Goal: Task Accomplishment & Management: Manage account settings

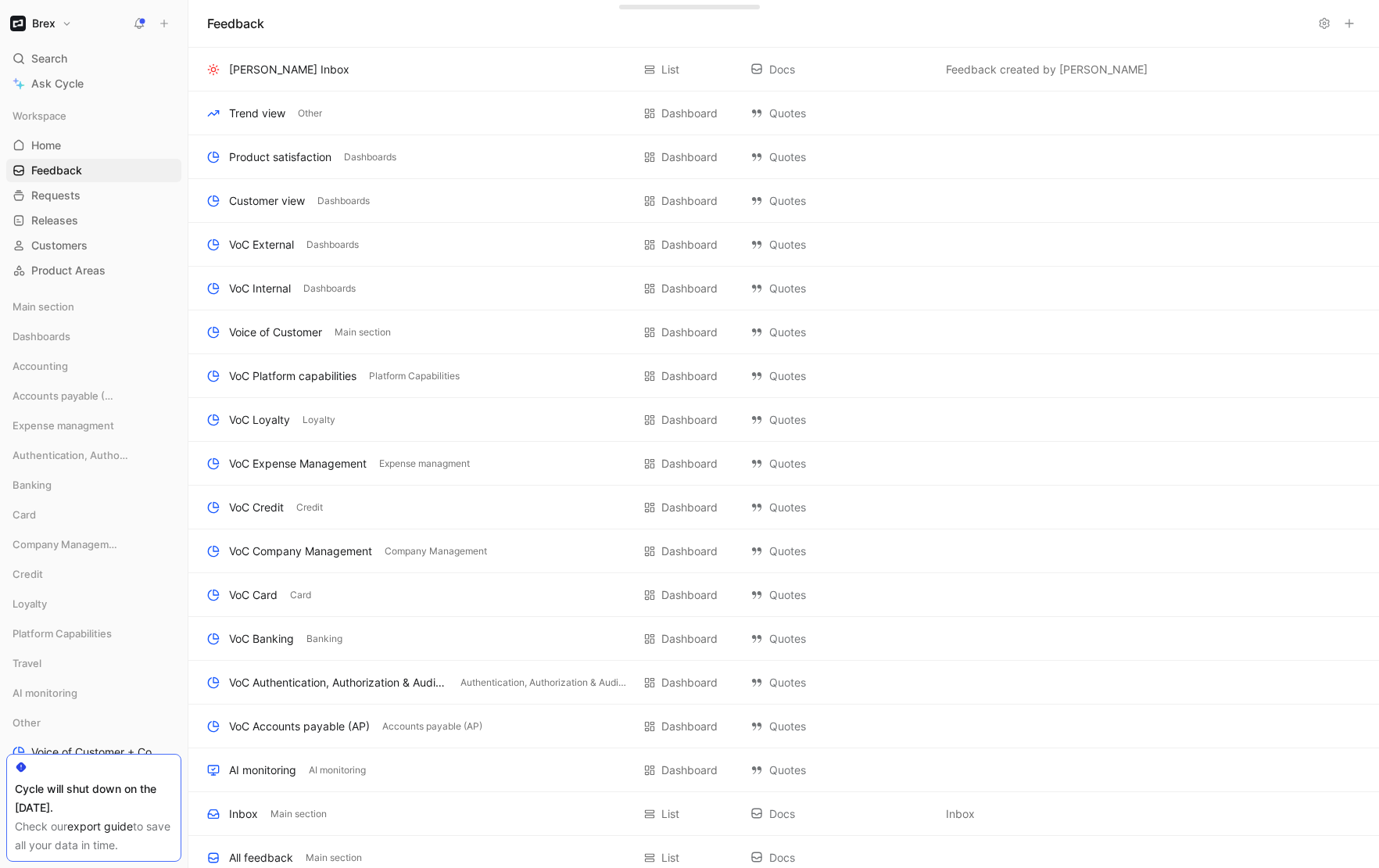
click at [52, 23] on h1 "Brex" at bounding box center [44, 24] width 24 height 14
click at [75, 160] on div "Workspace settings G then S" at bounding box center [106, 161] width 192 height 25
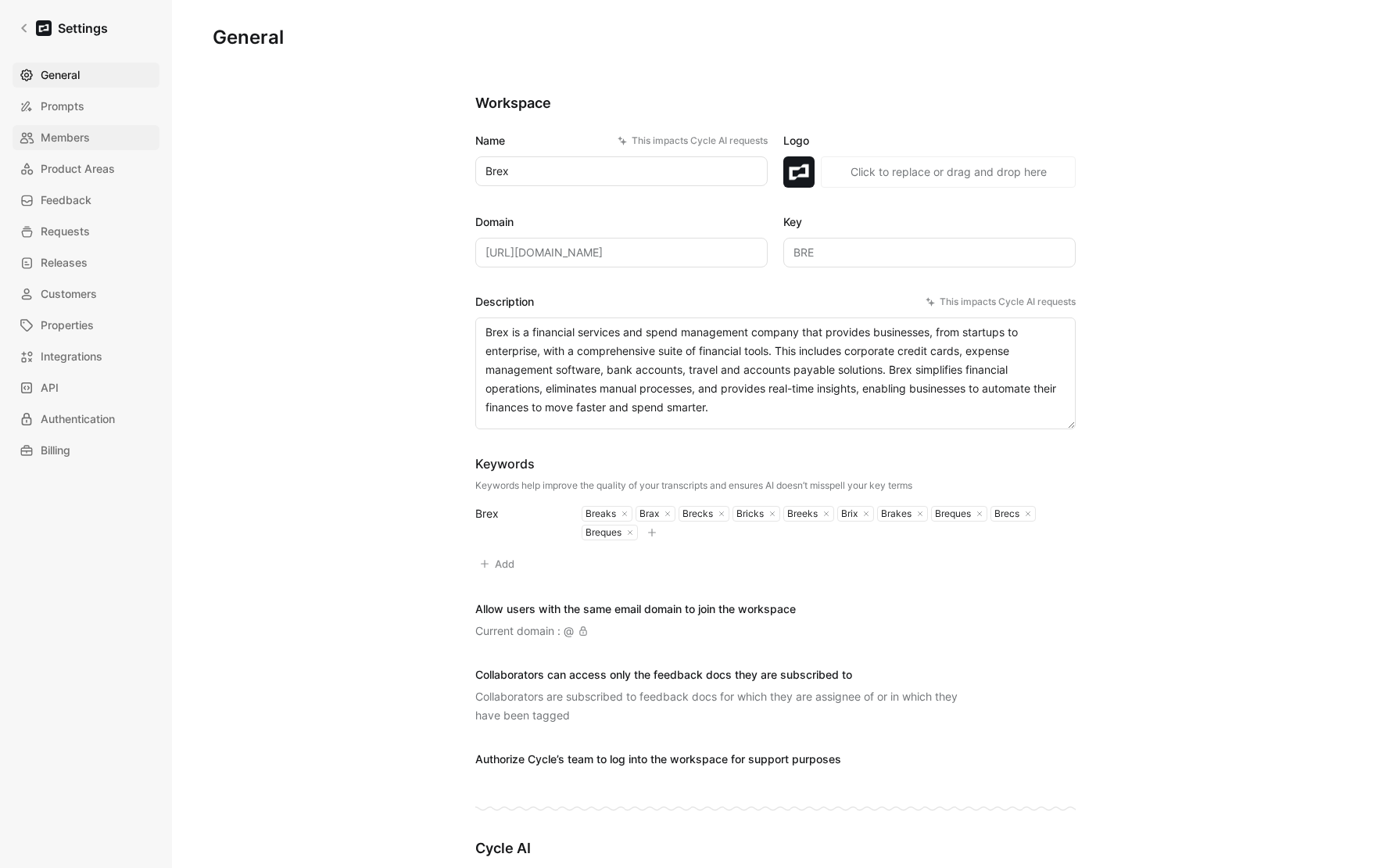
click at [79, 132] on span "Members" at bounding box center [65, 138] width 49 height 19
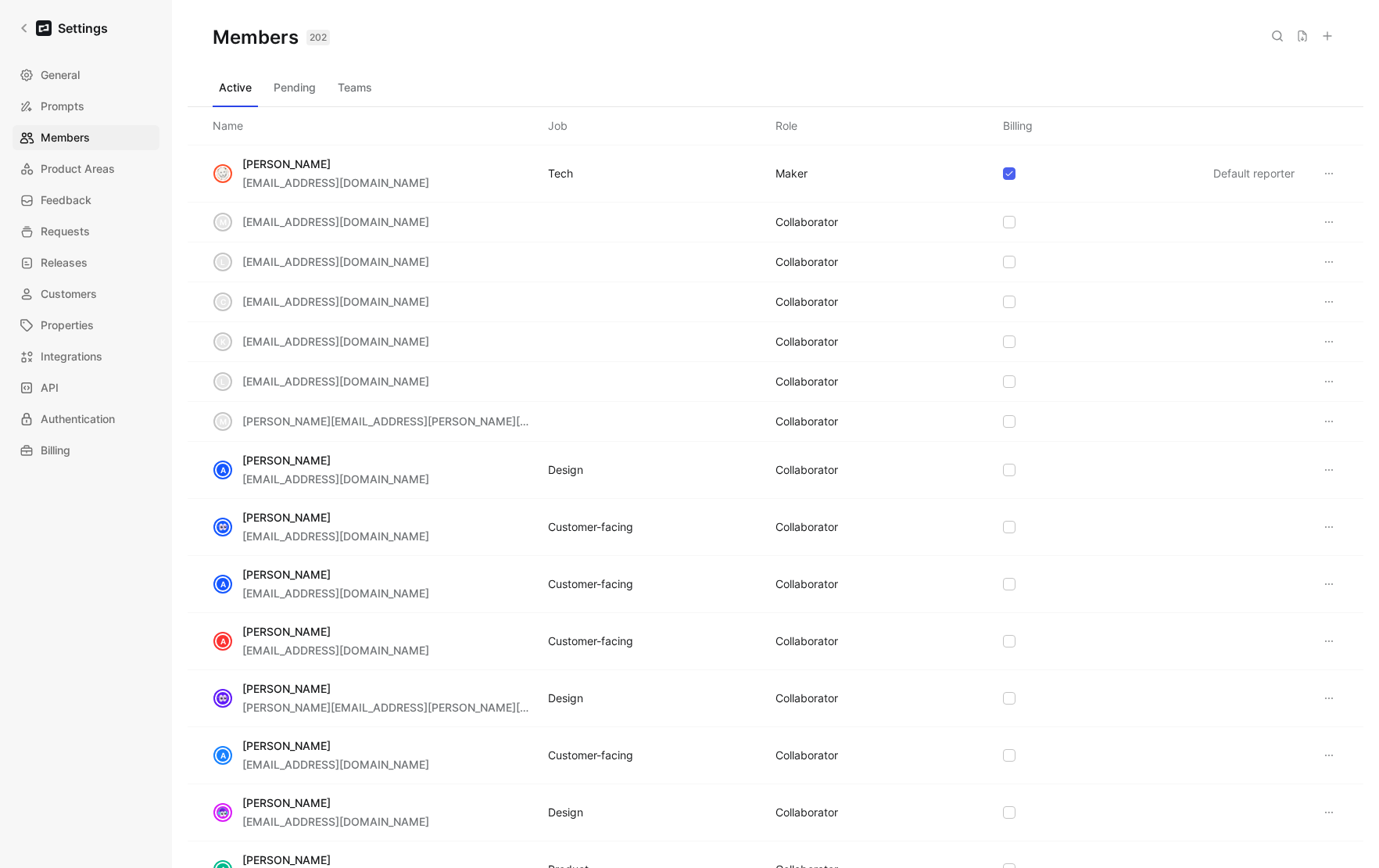
click at [535, 66] on div "Members 202 Saved" at bounding box center [775, 37] width 1176 height 75
click at [813, 39] on div "Members 202 Saved" at bounding box center [775, 37] width 1176 height 75
click at [563, 43] on div "Members 202 Saved" at bounding box center [775, 37] width 1176 height 75
click at [459, 86] on div "Active Pending Teams" at bounding box center [776, 91] width 1126 height 32
click at [346, 87] on button "Teams" at bounding box center [354, 88] width 47 height 25
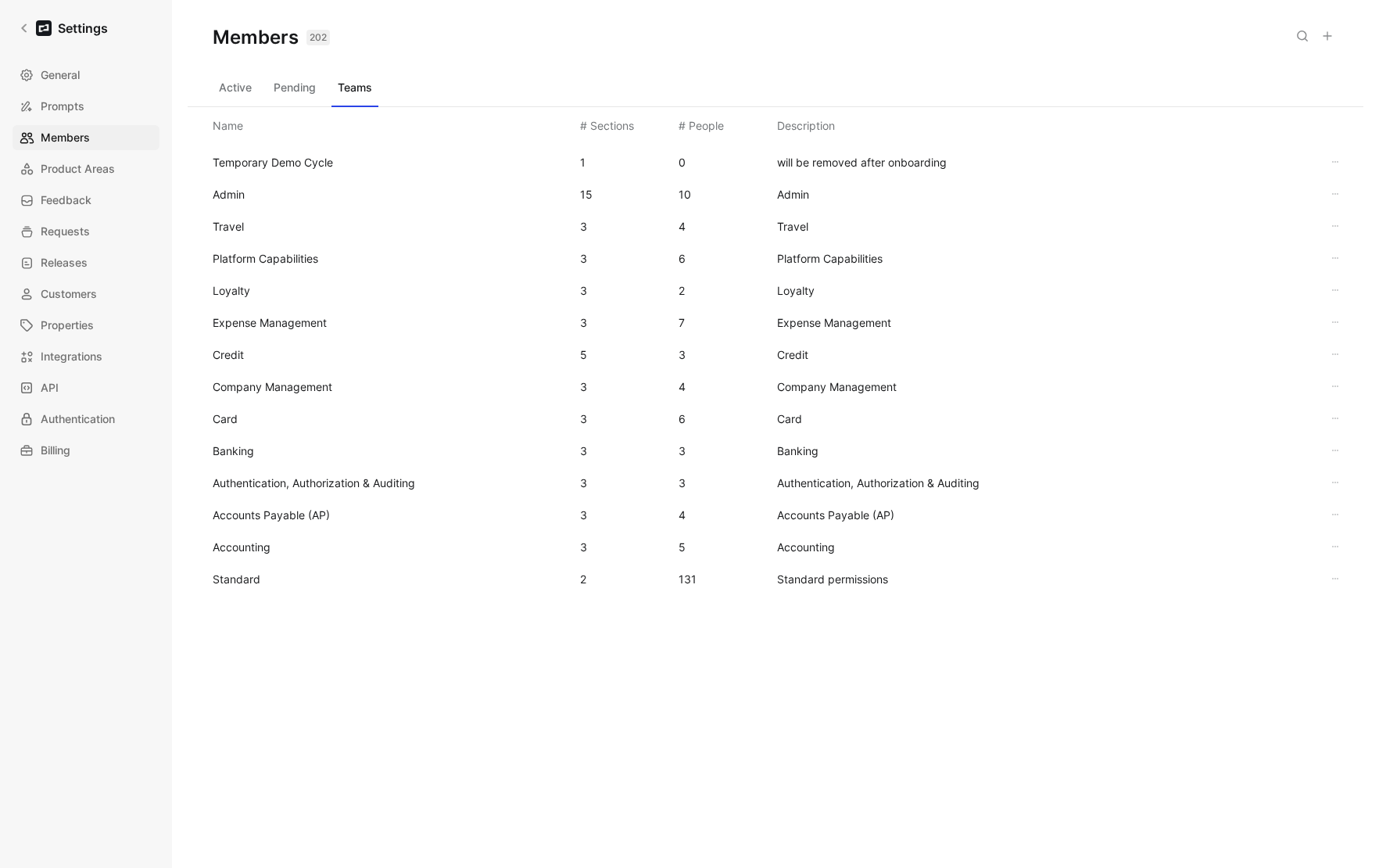
click at [265, 587] on span "Standard" at bounding box center [390, 579] width 355 height 19
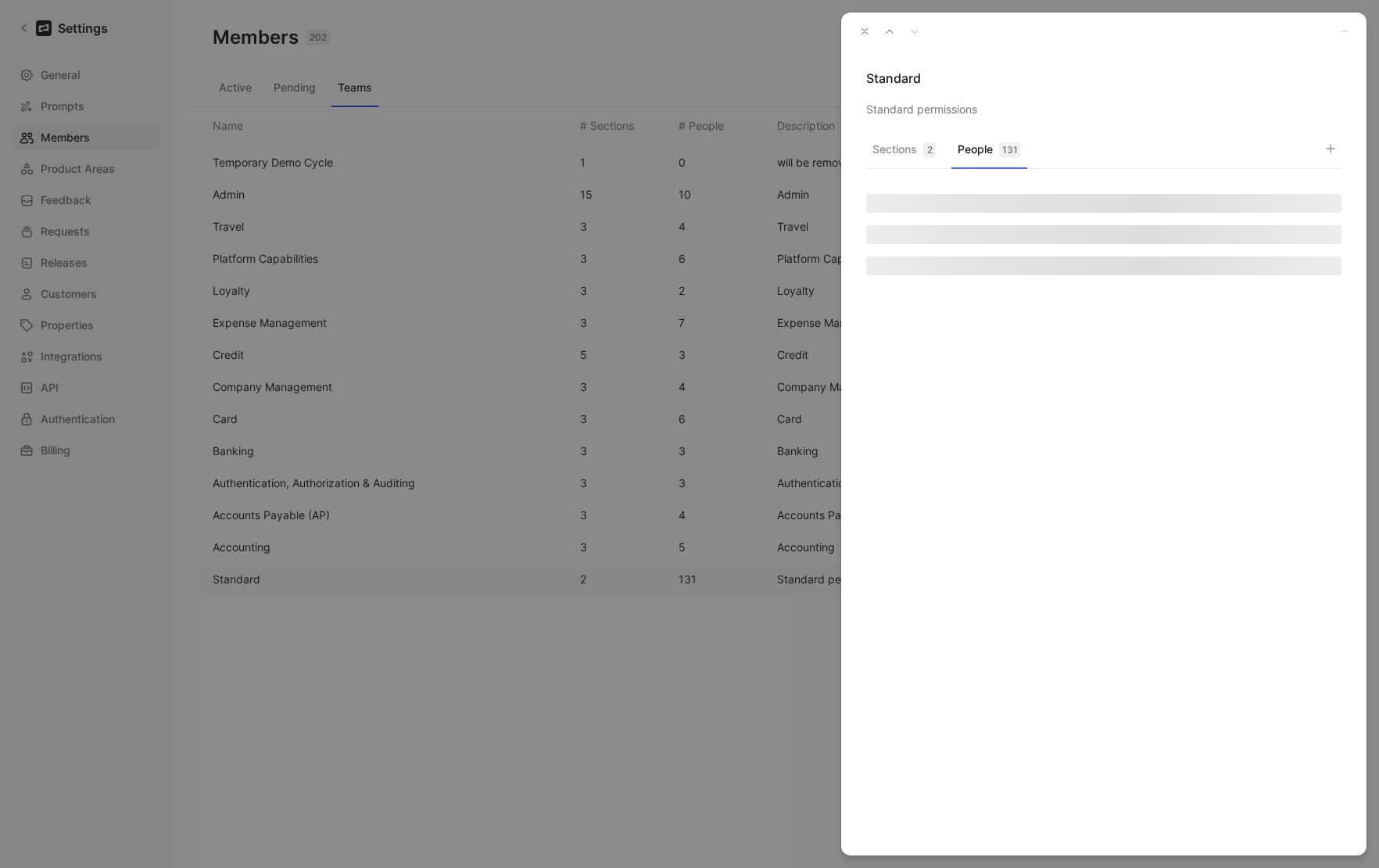
click at [1000, 144] on div "131" at bounding box center [1011, 150] width 22 height 16
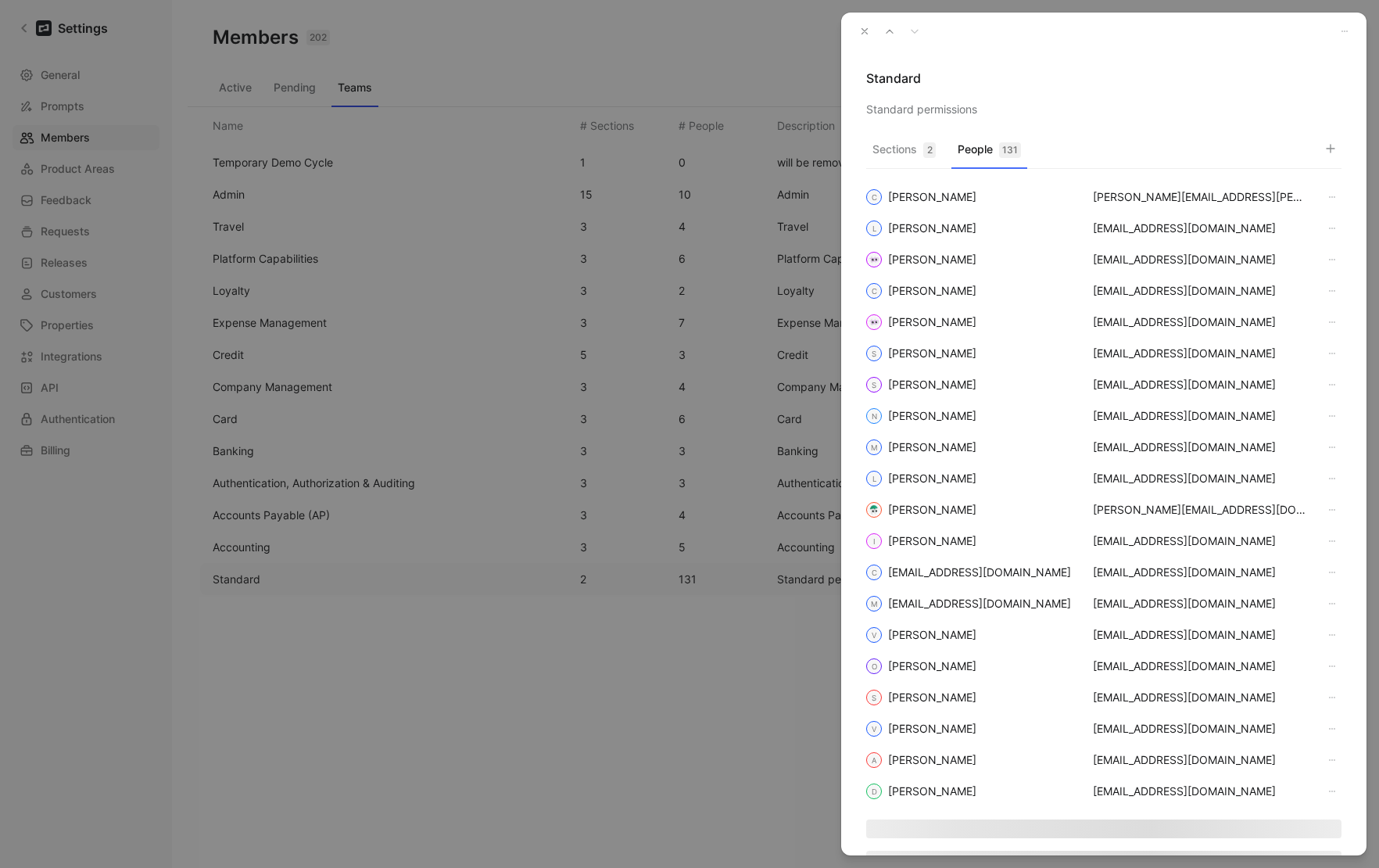
click at [1346, 145] on div "Sections 2 People 131 C [PERSON_NAME] Lee [EMAIL_ADDRESS][PERSON_NAME][PERSON_N…" at bounding box center [1104, 495] width 525 height 721
click at [1341, 145] on button "button" at bounding box center [1331, 149] width 22 height 22
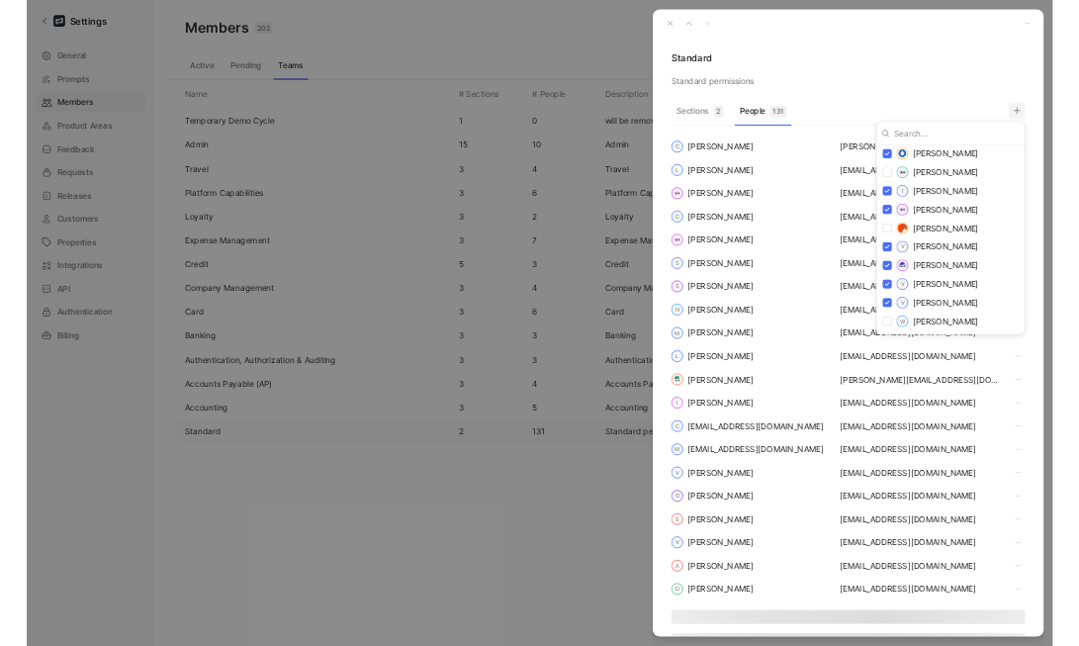
scroll to position [4627, 0]
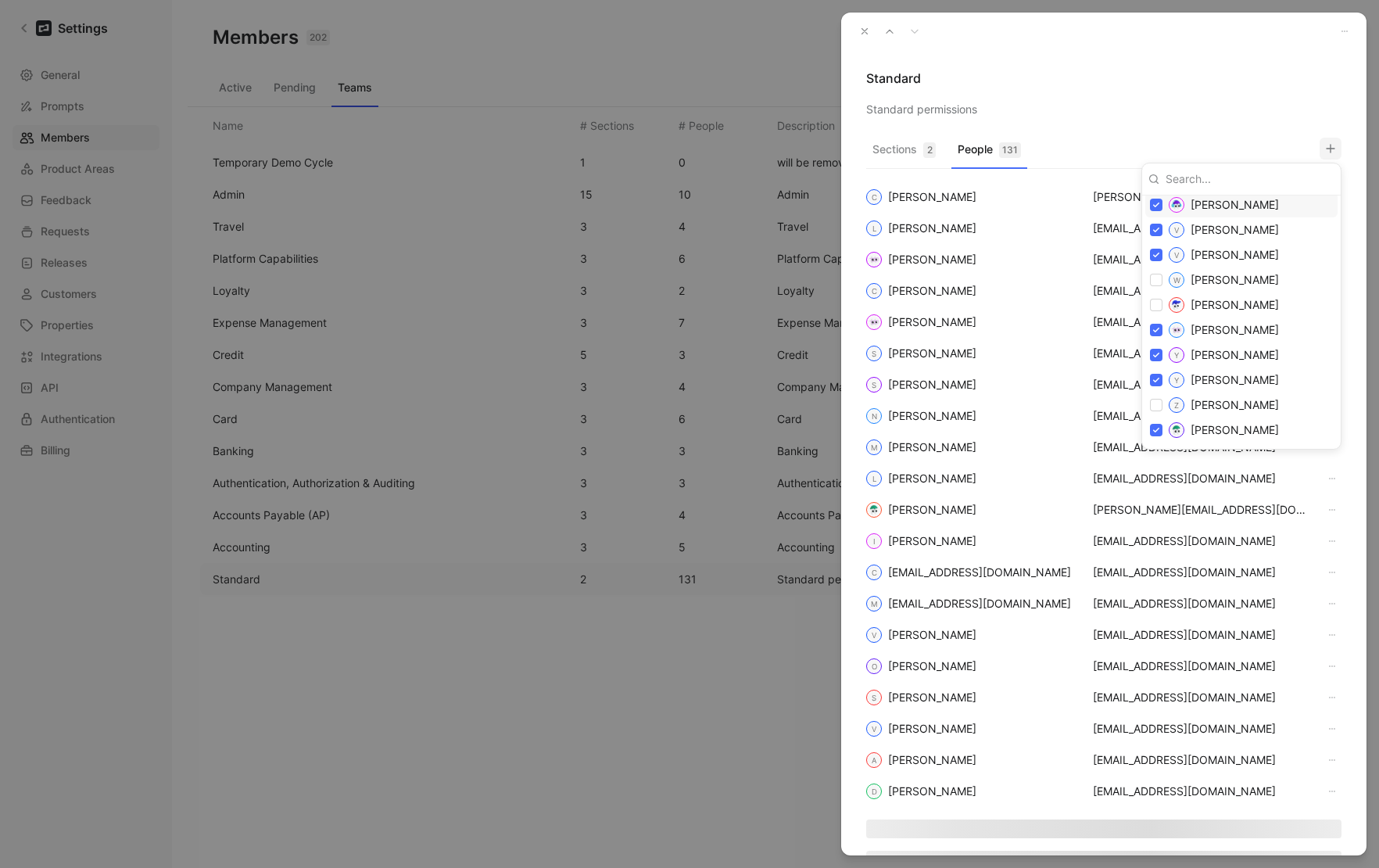
drag, startPoint x: 1224, startPoint y: 85, endPoint x: 813, endPoint y: 13, distance: 417.3
click at [1224, 85] on div at bounding box center [690, 434] width 1379 height 868
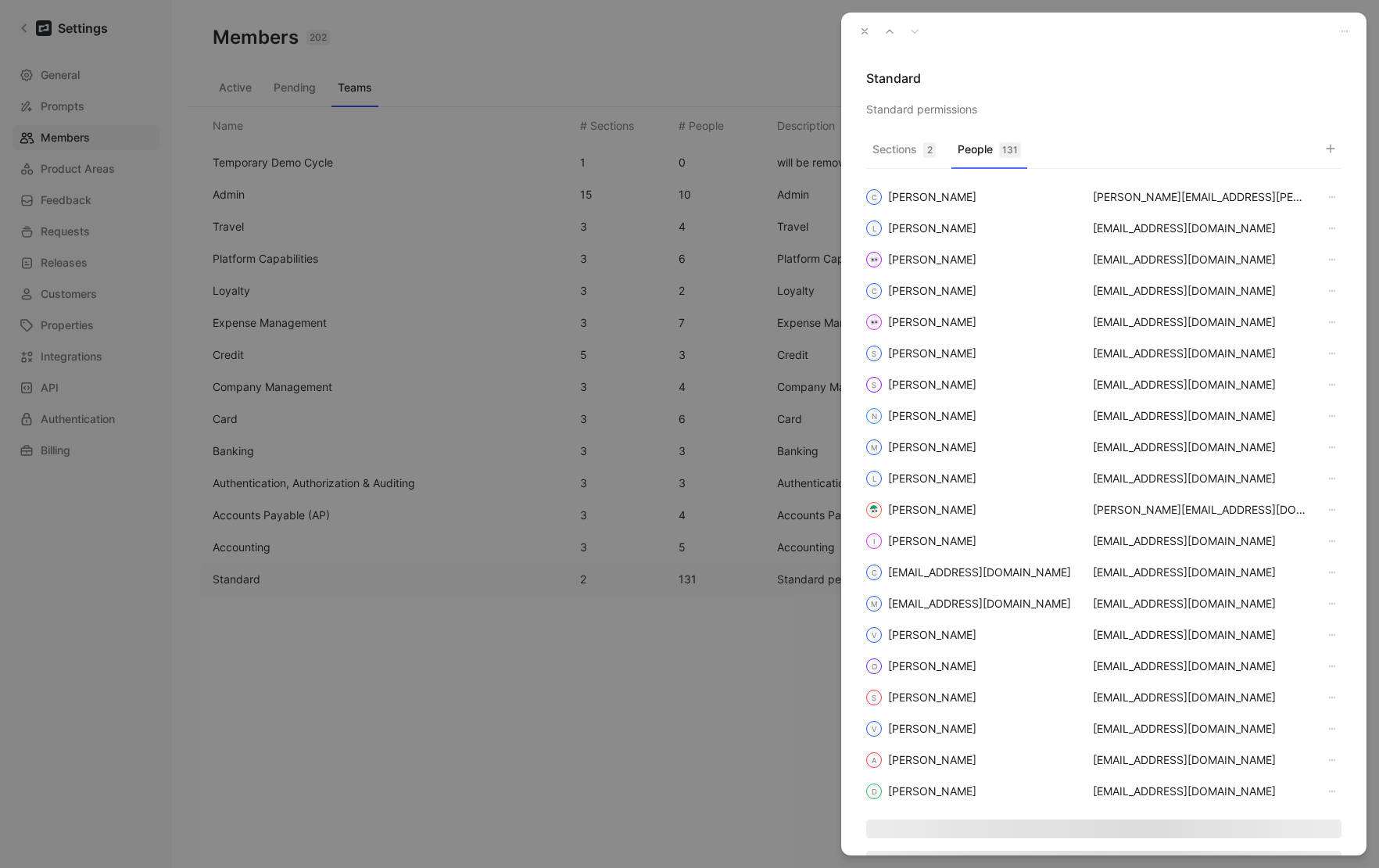
click at [867, 32] on icon "button" at bounding box center [865, 32] width 11 height 11
